Goal: Navigation & Orientation: Find specific page/section

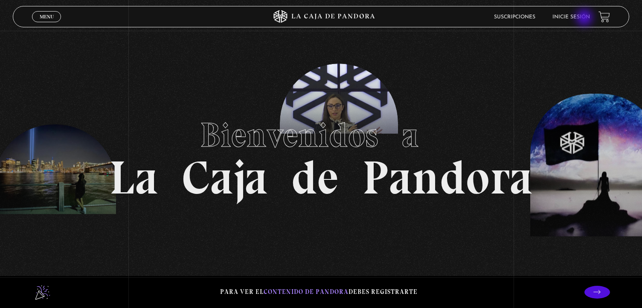
click at [585, 18] on link "Inicie sesión" at bounding box center [572, 17] width 38 height 5
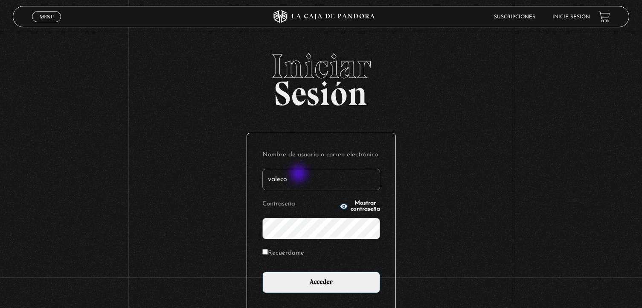
type input "valecollado.95@gmail.com"
click at [262, 271] on input "Acceder" at bounding box center [321, 281] width 118 height 21
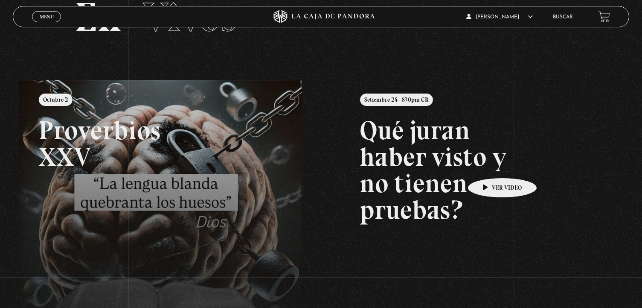
scroll to position [57, 0]
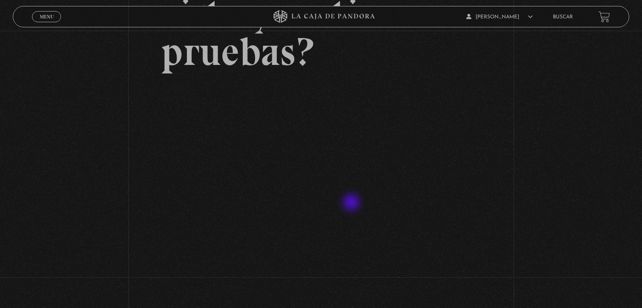
scroll to position [128, 0]
